Goal: Information Seeking & Learning: Learn about a topic

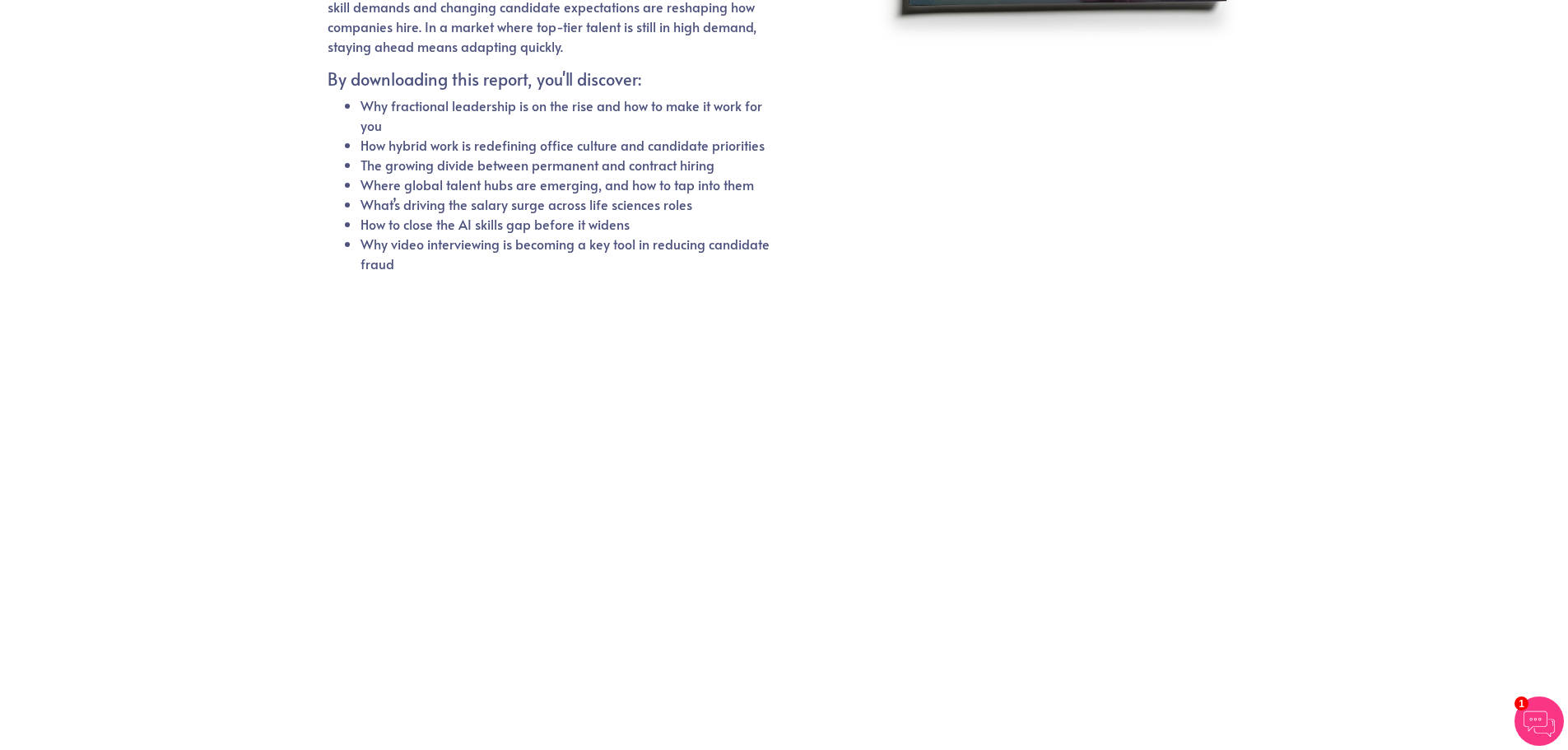
scroll to position [346, 0]
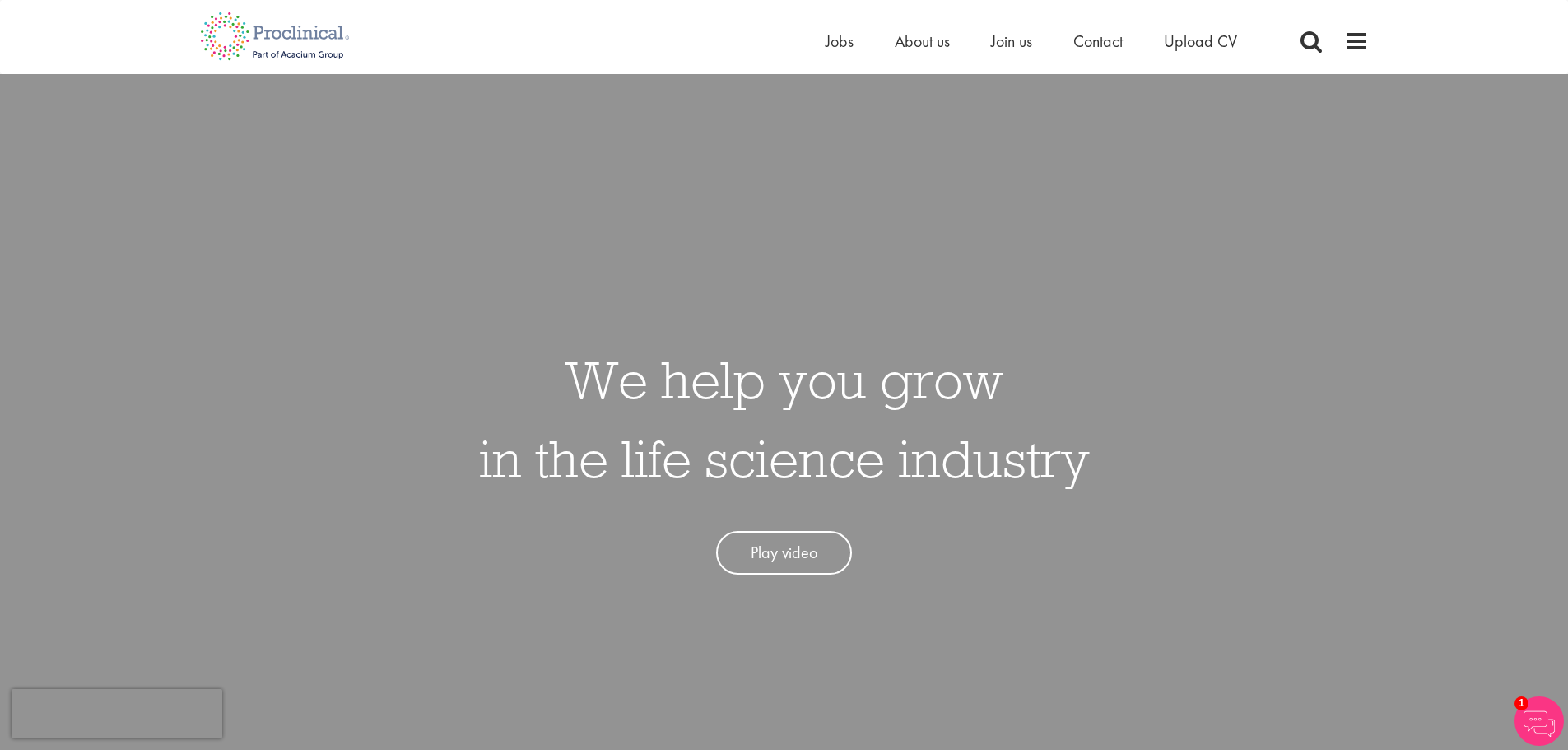
click at [1370, 36] on div "Home Jobs About us Join us Contact Upload CV" at bounding box center [784, 31] width 1194 height 62
click at [1360, 36] on span at bounding box center [1357, 41] width 25 height 25
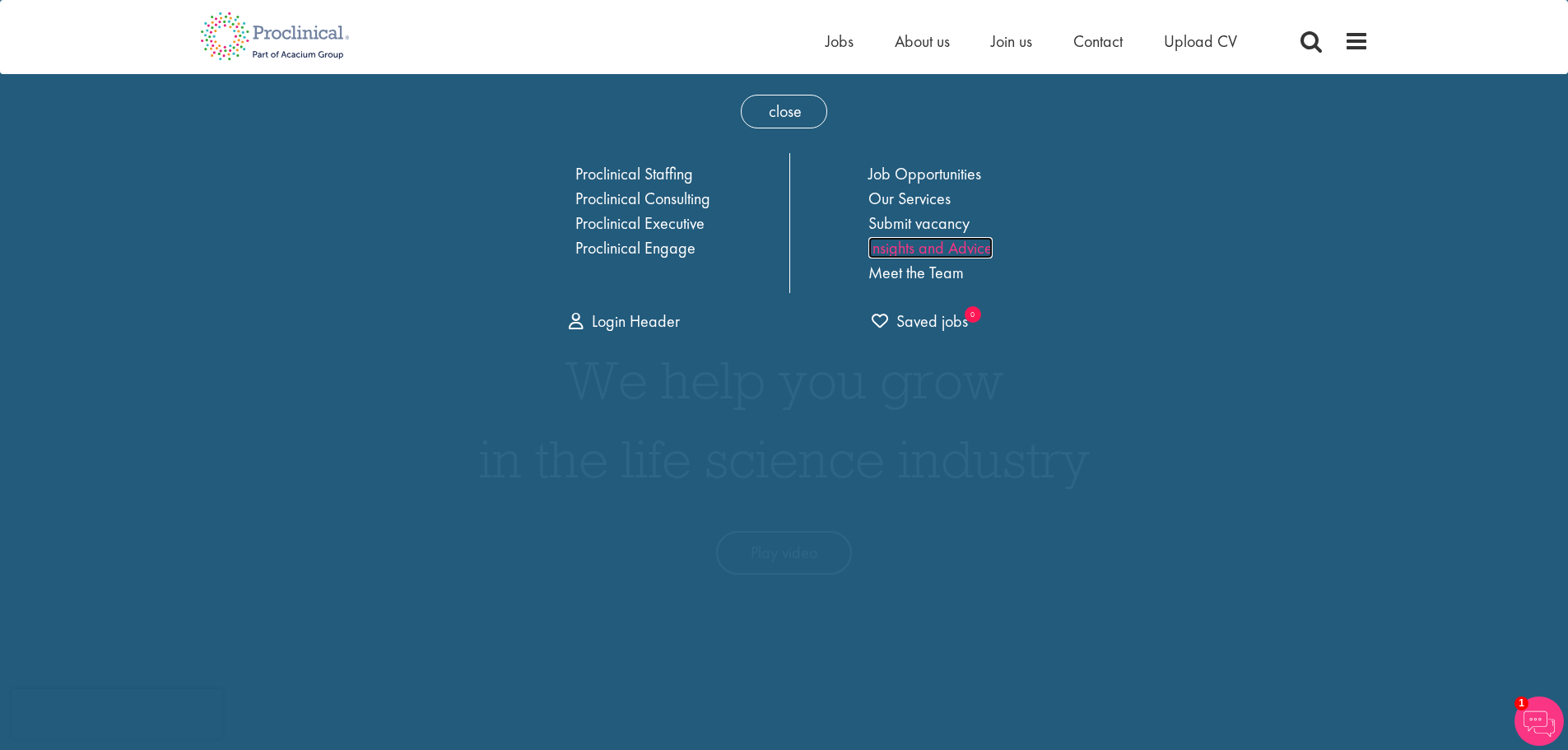
click at [909, 245] on link "Insights and Advice" at bounding box center [930, 247] width 124 height 21
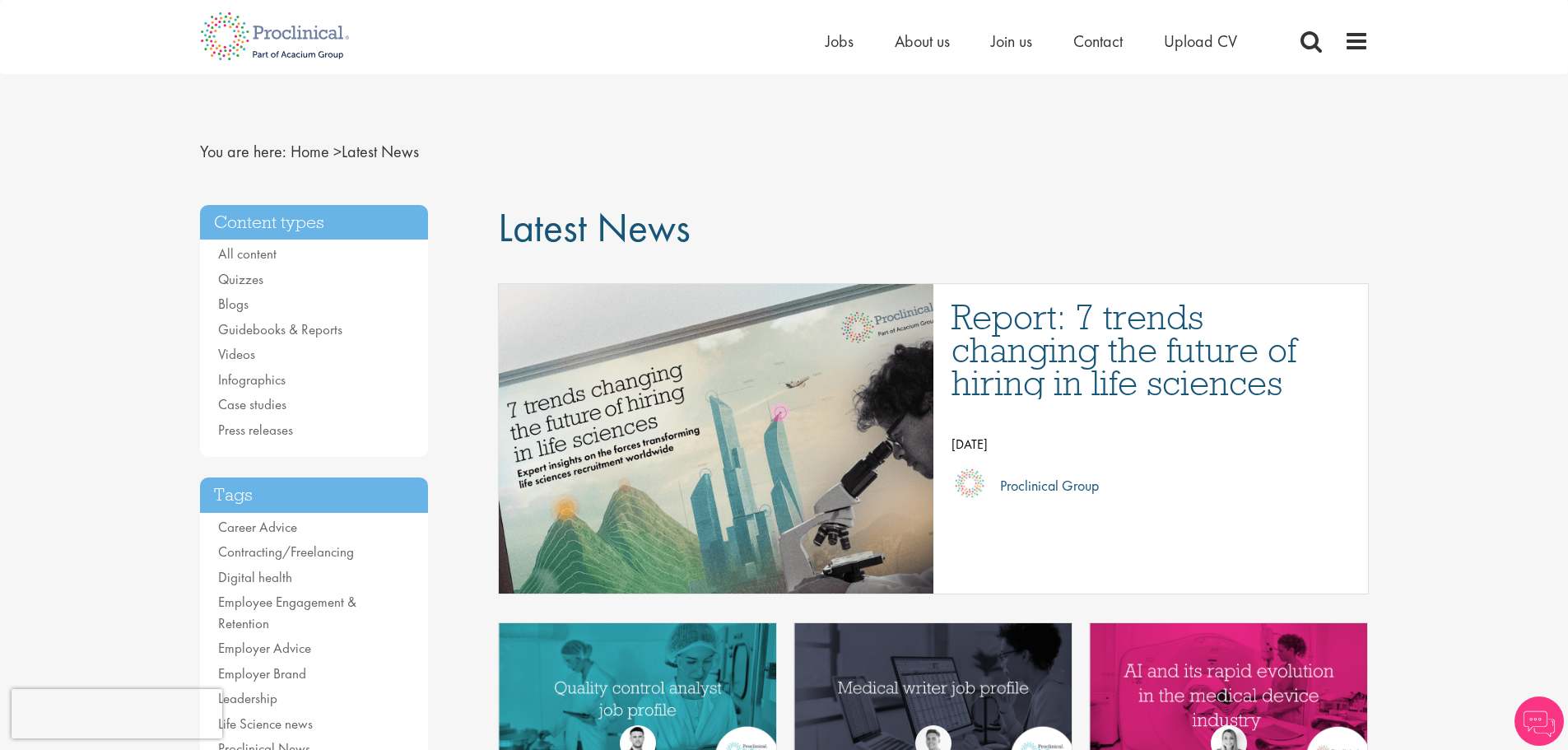
click at [760, 397] on img "Link to a post" at bounding box center [716, 438] width 660 height 371
